Goal: Task Accomplishment & Management: Manage account settings

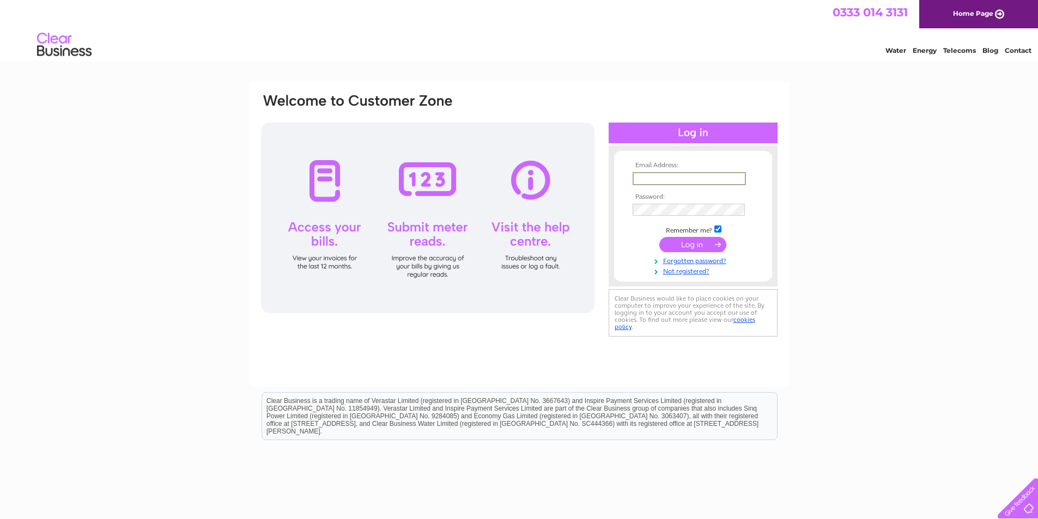
click at [652, 183] on input "text" at bounding box center [689, 178] width 113 height 13
click at [752, 182] on td at bounding box center [693, 178] width 126 height 19
click at [651, 178] on input "text" at bounding box center [689, 178] width 112 height 12
type input "[EMAIL_ADDRESS][DOMAIN_NAME]"
click at [715, 244] on input "submit" at bounding box center [692, 243] width 67 height 15
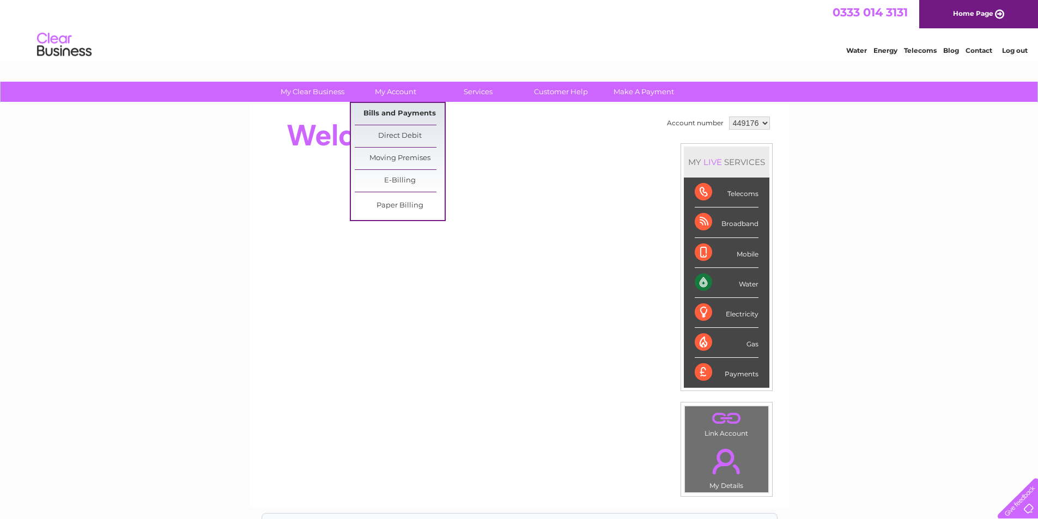
click at [390, 114] on link "Bills and Payments" at bounding box center [400, 114] width 90 height 22
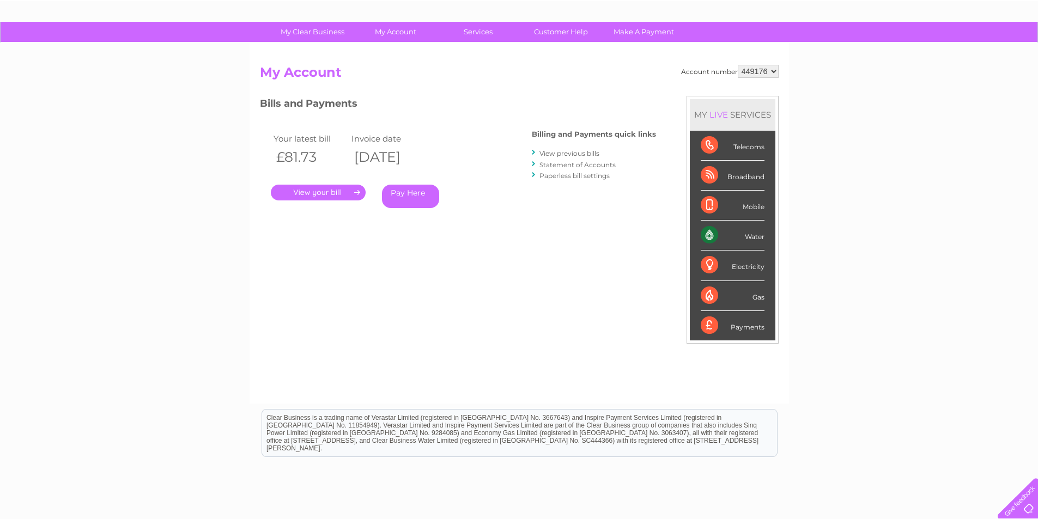
scroll to position [139, 0]
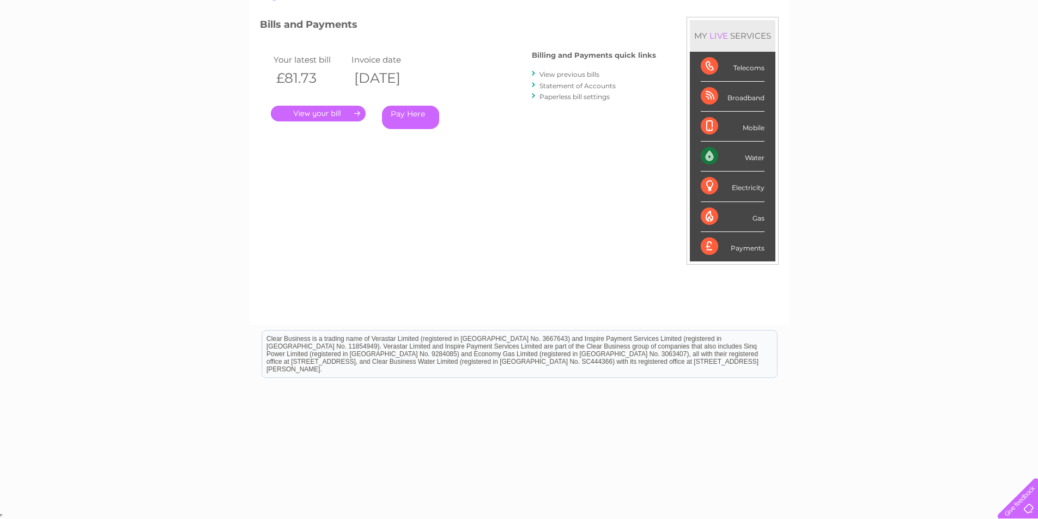
click at [561, 77] on link "View previous bills" at bounding box center [569, 74] width 60 height 8
